Goal: Find specific page/section: Find specific page/section

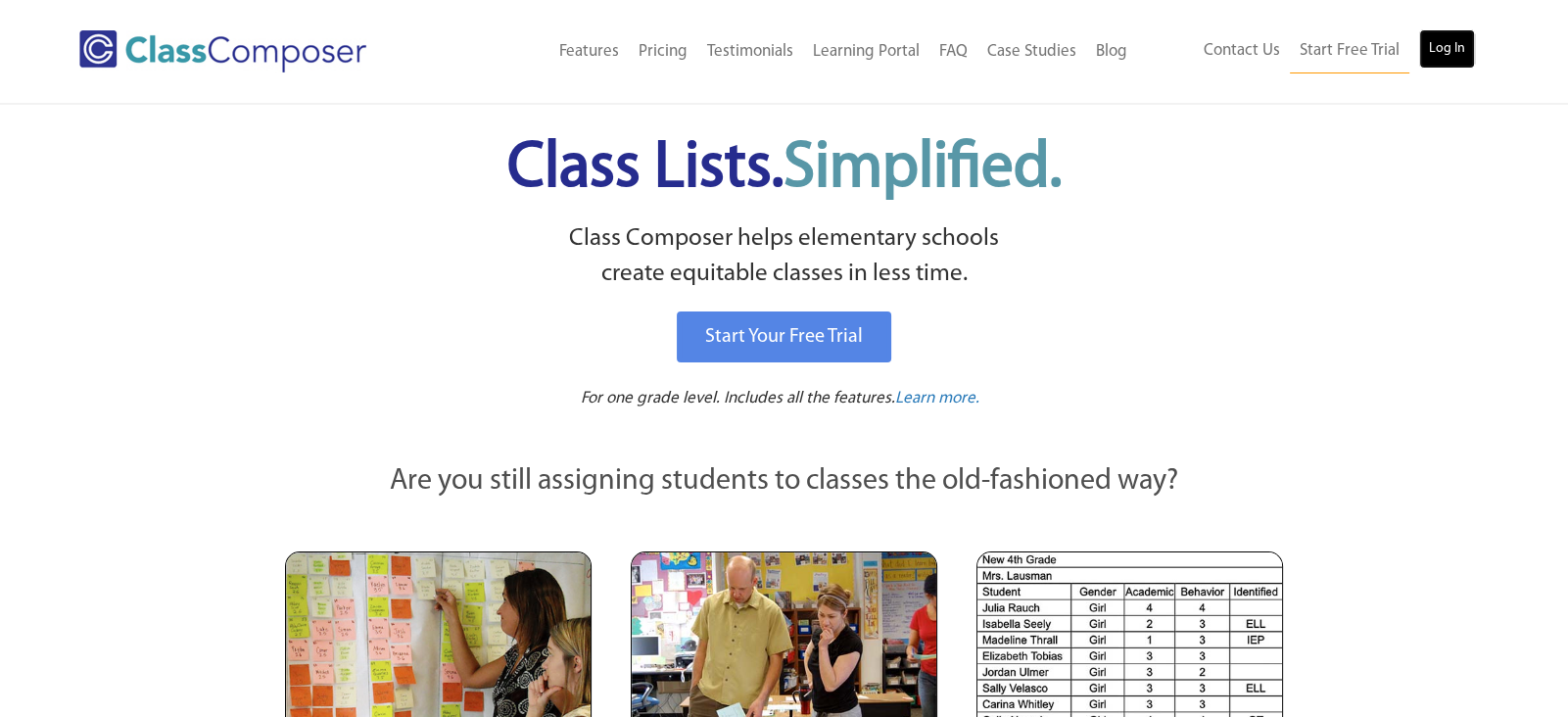
click at [1438, 50] on link "Log In" at bounding box center [1446, 49] width 56 height 39
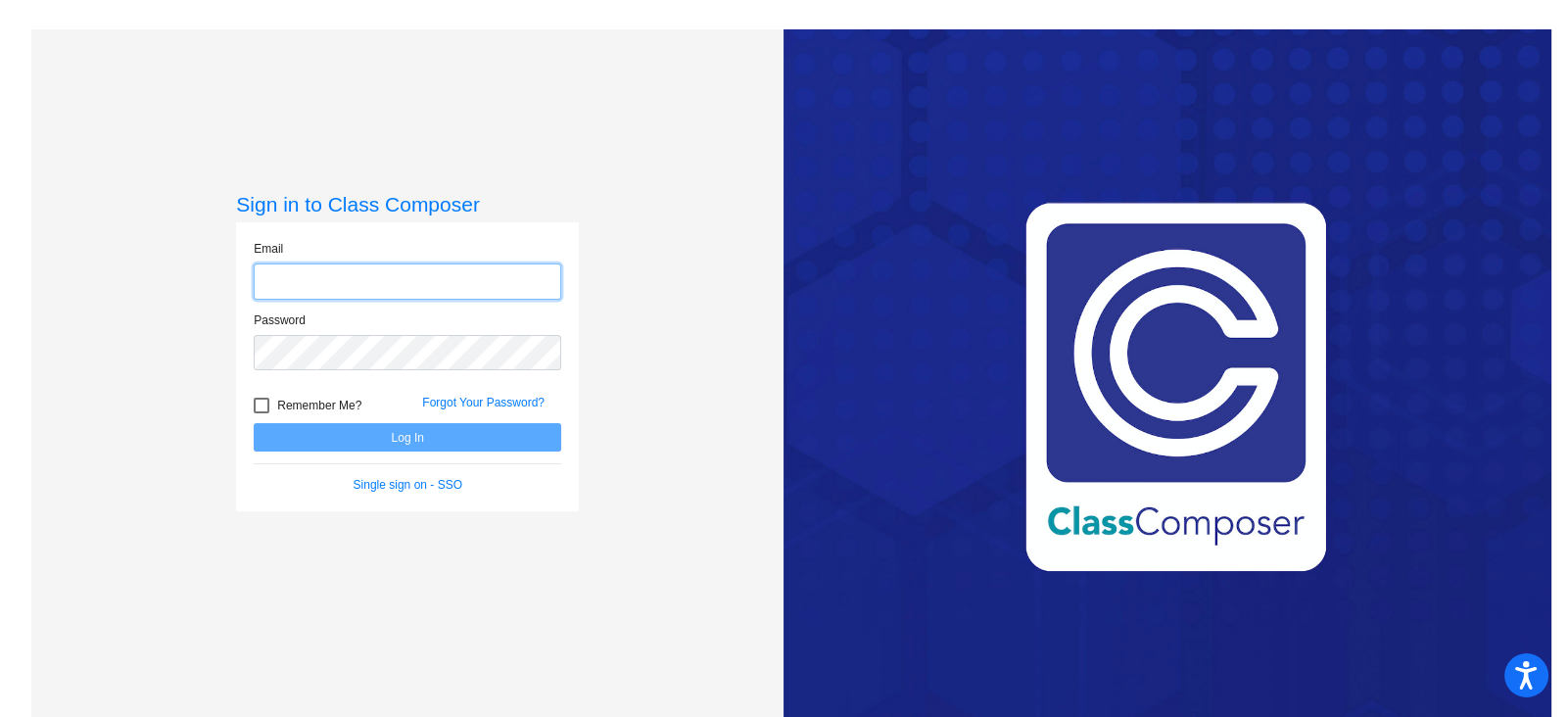
type input "tramondozzic@peabody.k12.ma.us"
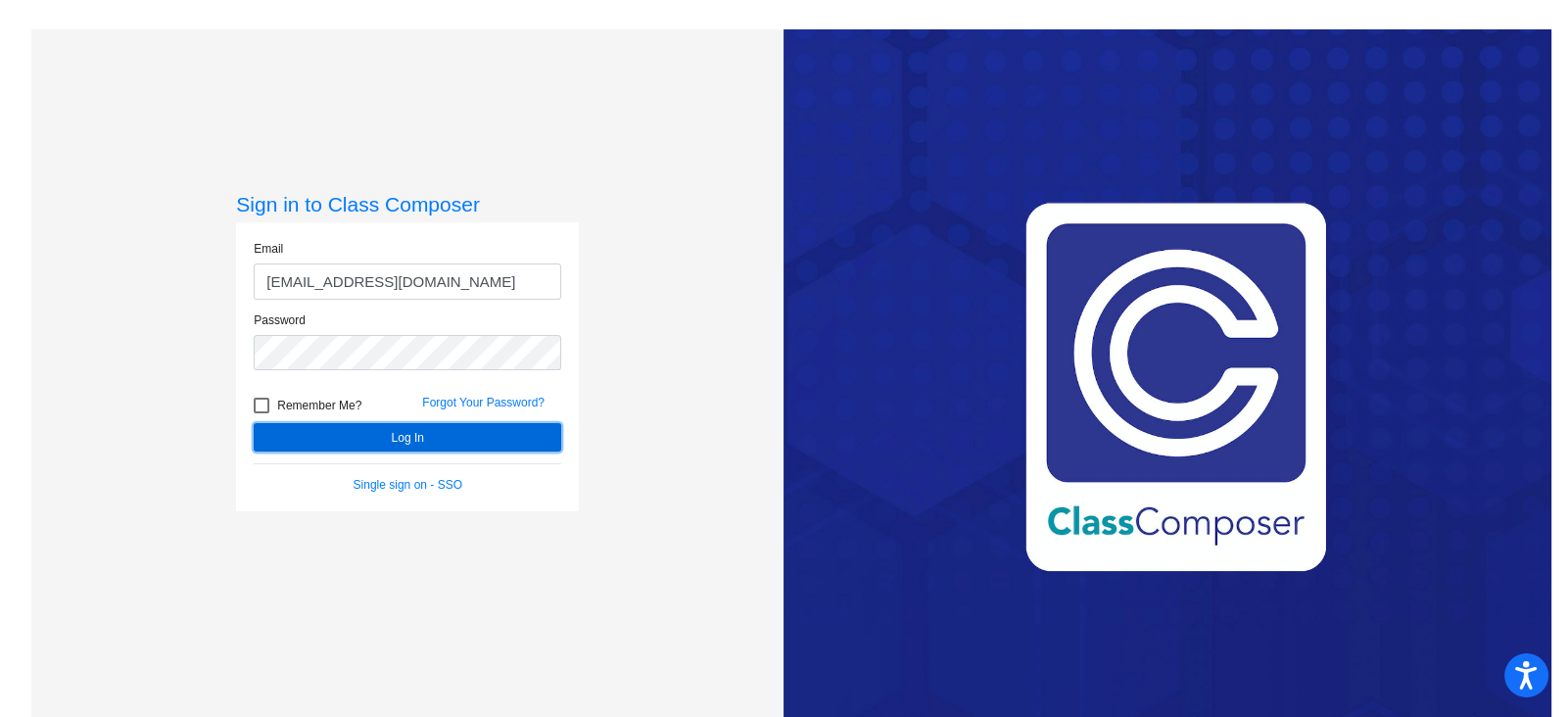
click at [381, 440] on button "Log In" at bounding box center [407, 437] width 308 height 29
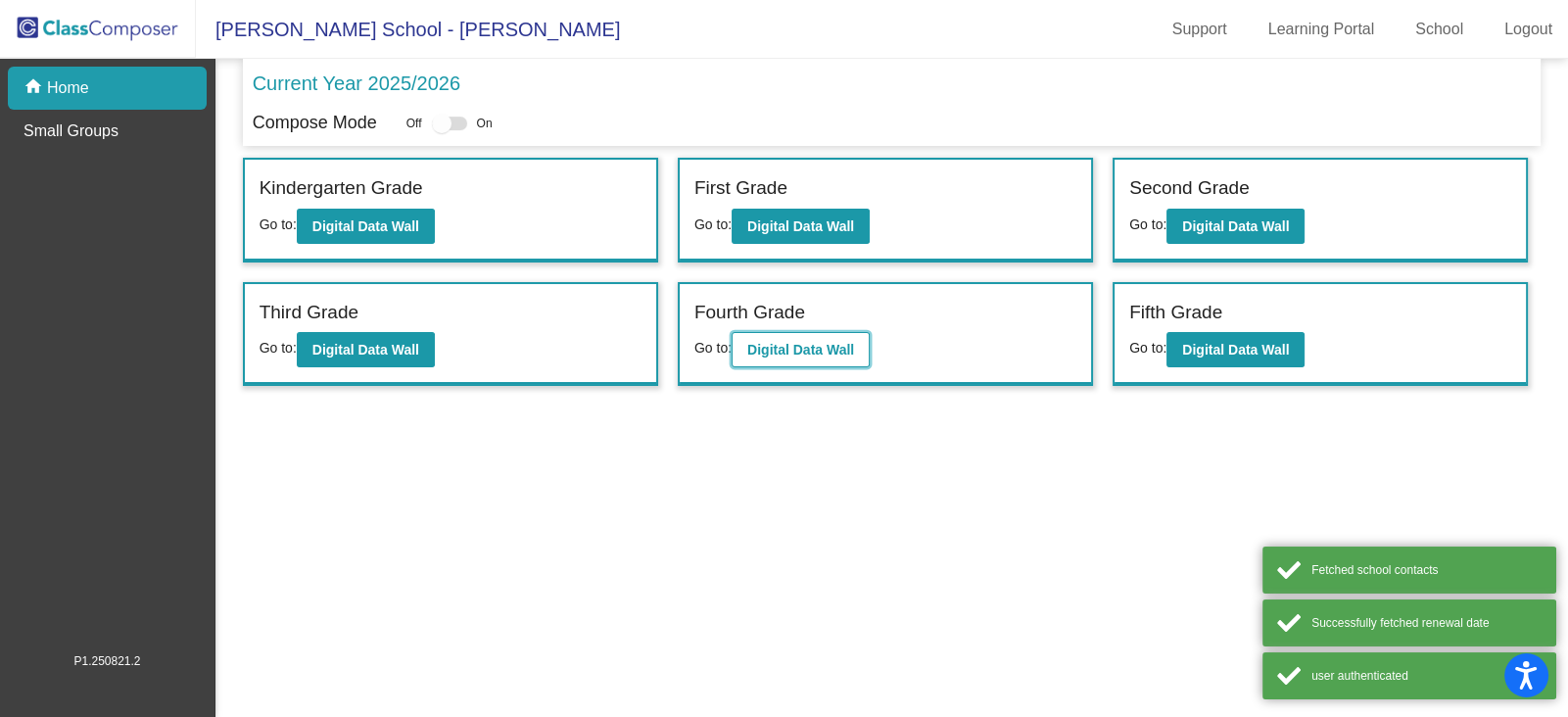
click at [816, 355] on b "Digital Data Wall" at bounding box center [800, 350] width 107 height 16
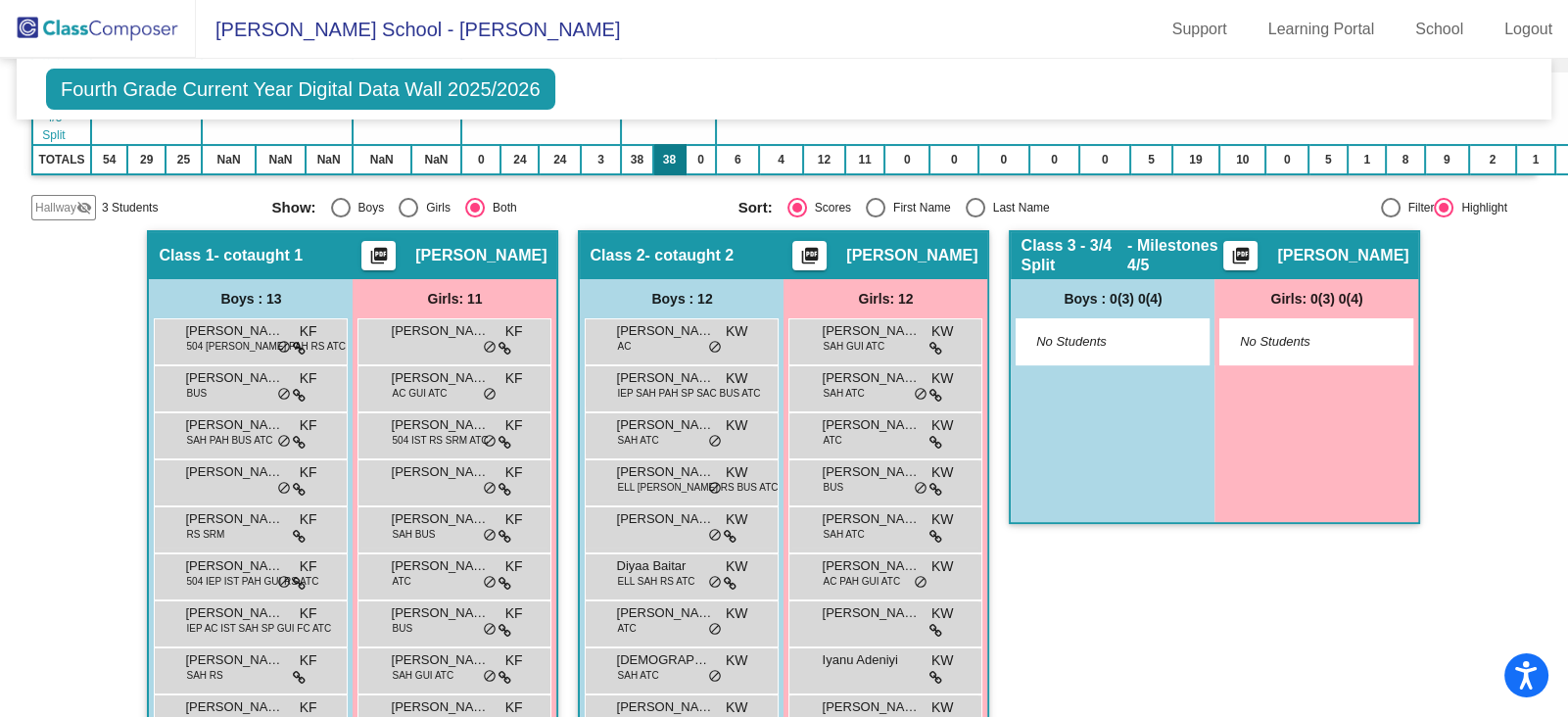
scroll to position [382, 0]
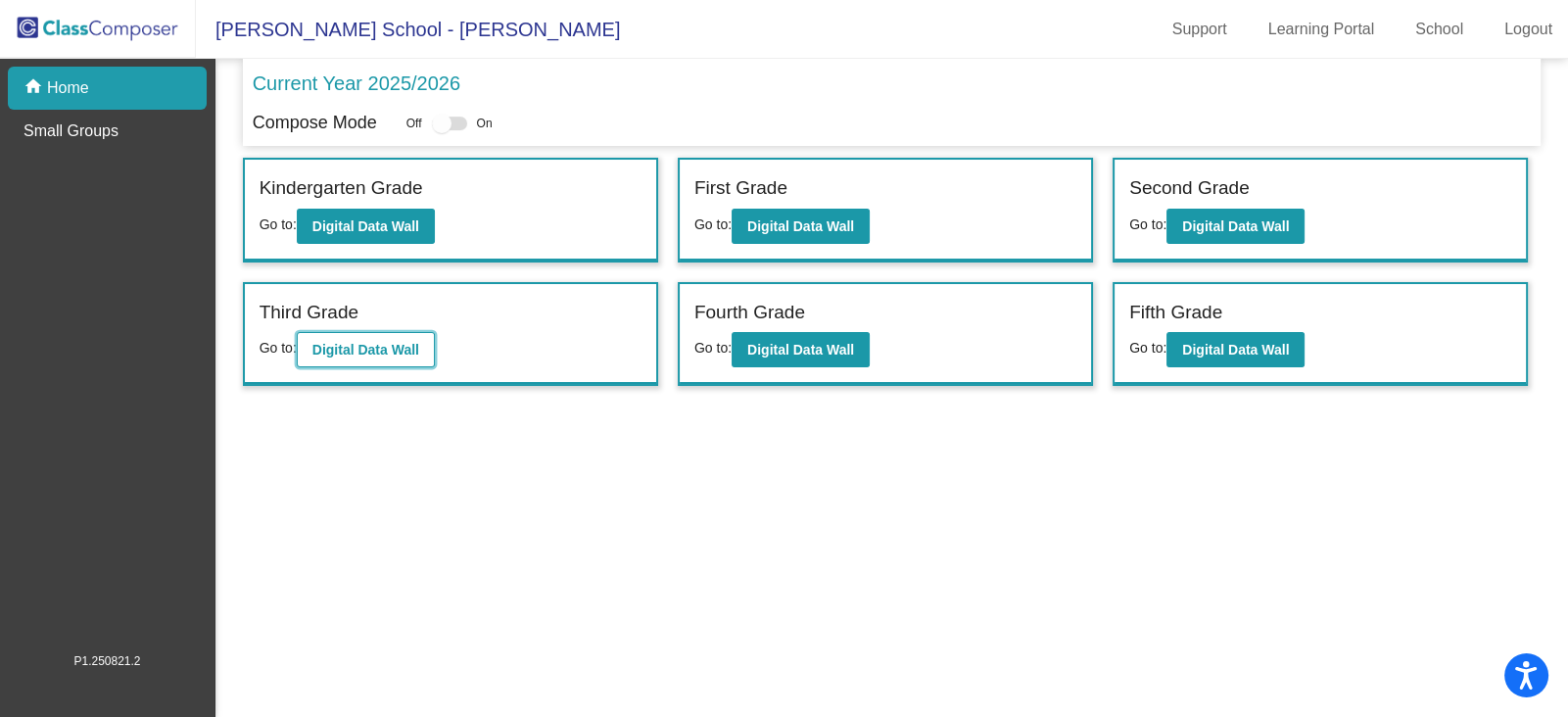
click at [352, 353] on b "Digital Data Wall" at bounding box center [366, 350] width 107 height 16
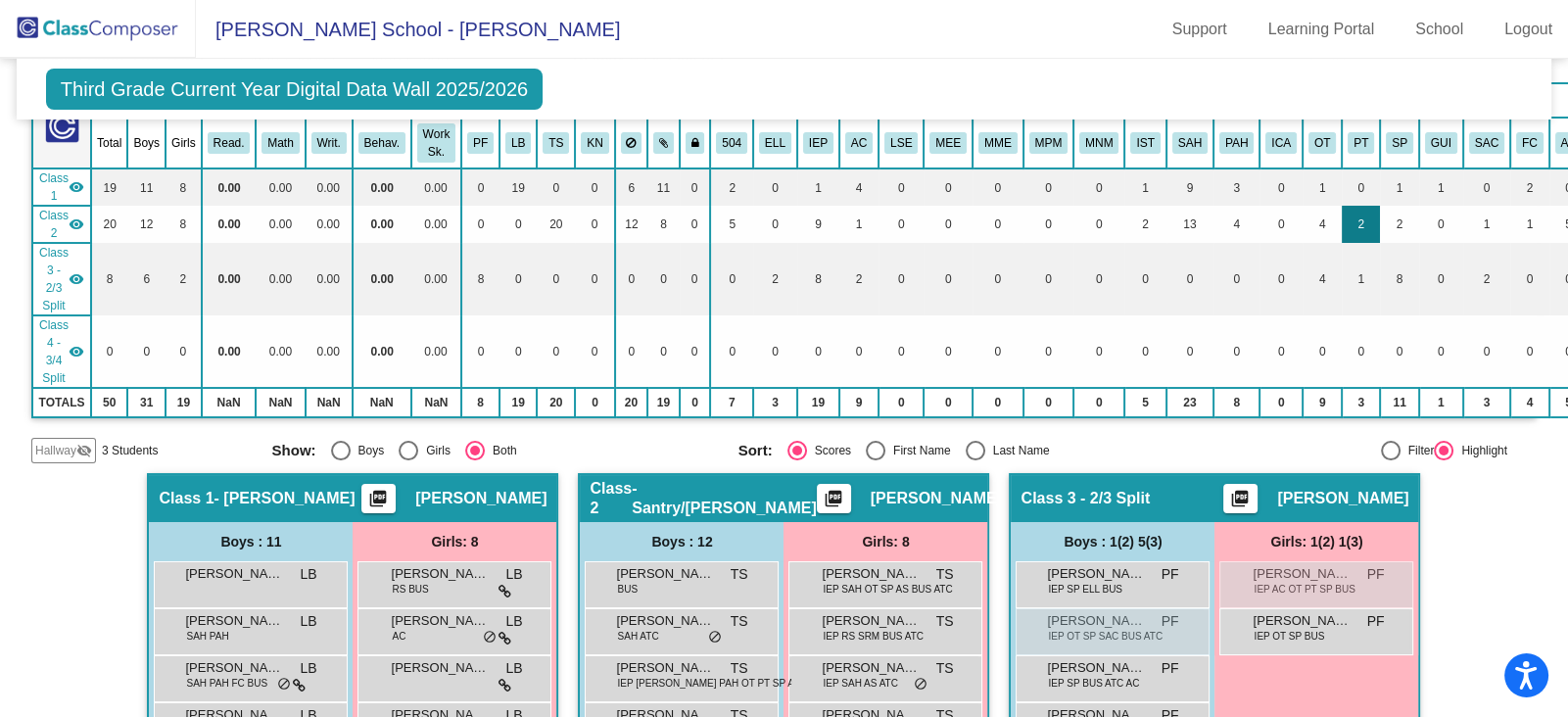
scroll to position [165, 0]
